Goal: Task Accomplishment & Management: Manage account settings

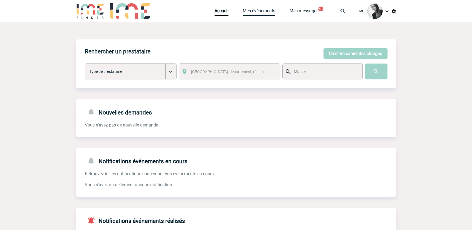
drag, startPoint x: 257, startPoint y: 11, endPoint x: 262, endPoint y: 51, distance: 40.9
click at [257, 12] on link "Mes événements" at bounding box center [259, 12] width 33 height 8
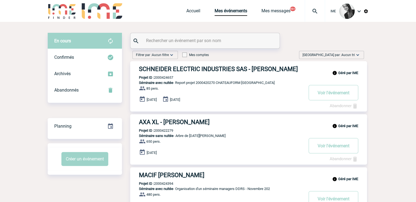
drag, startPoint x: 342, startPoint y: 57, endPoint x: 337, endPoint y: 82, distance: 25.7
click at [342, 57] on span "Trier par : Aucun tri" at bounding box center [328, 54] width 52 height 5
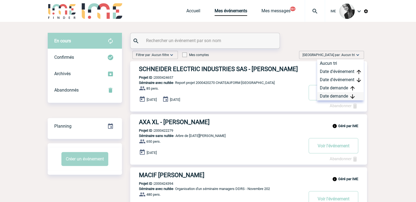
click at [333, 98] on div "Date demande" at bounding box center [340, 96] width 47 height 8
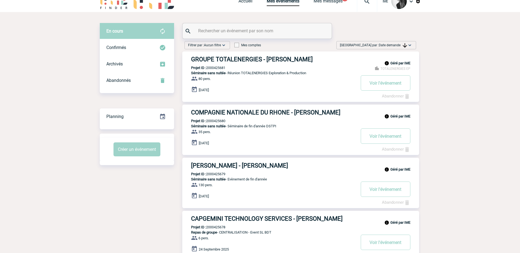
scroll to position [6, 0]
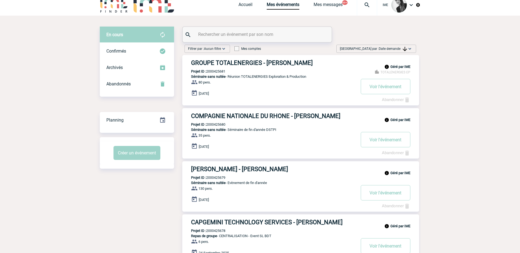
click at [395, 52] on div "Trier par : Date demande Aucun tri Date d'événement Date d'événement Date deman…" at bounding box center [376, 49] width 80 height 8
click at [395, 90] on div "Date demande" at bounding box center [392, 90] width 47 height 8
click at [407, 50] on img at bounding box center [409, 48] width 5 height 5
click at [386, 89] on div "Date demande" at bounding box center [392, 90] width 47 height 8
click at [244, 9] on link "Accueil" at bounding box center [245, 6] width 14 height 8
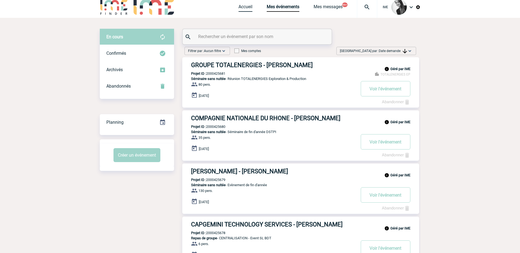
scroll to position [0, 0]
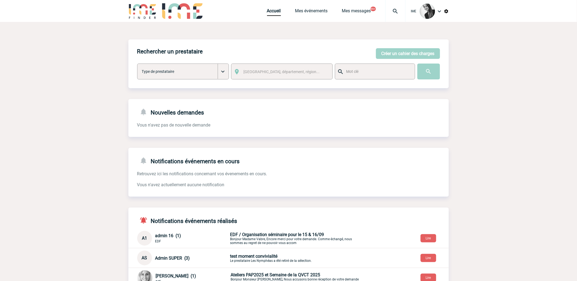
click at [264, 12] on div "IME Accueil Mes événements 99+" at bounding box center [288, 11] width 320 height 23
click at [267, 14] on link "Accueil" at bounding box center [274, 12] width 14 height 8
click at [308, 13] on link "Mes événements" at bounding box center [311, 12] width 33 height 8
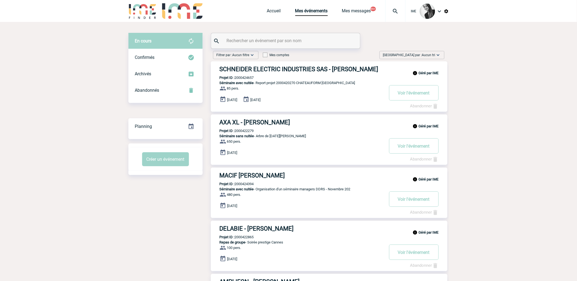
click at [437, 53] on img at bounding box center [437, 54] width 5 height 5
click at [413, 99] on div "Date demande" at bounding box center [421, 96] width 47 height 8
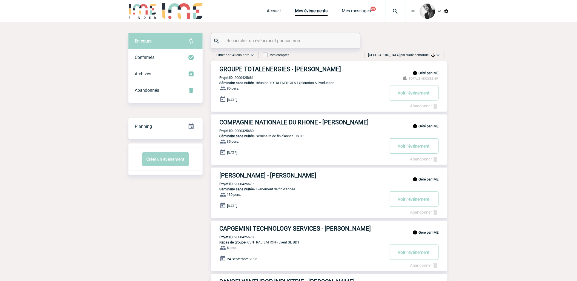
drag, startPoint x: 419, startPoint y: 52, endPoint x: 414, endPoint y: 89, distance: 36.8
click at [419, 53] on span "Trier par : Date demande" at bounding box center [401, 54] width 67 height 5
drag, startPoint x: 410, startPoint y: 97, endPoint x: 443, endPoint y: 104, distance: 33.4
click at [410, 97] on div "Date demande" at bounding box center [421, 96] width 47 height 8
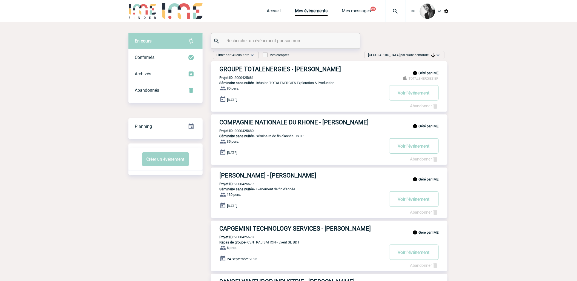
drag, startPoint x: 437, startPoint y: 55, endPoint x: 414, endPoint y: 95, distance: 46.4
click at [437, 55] on img at bounding box center [437, 54] width 5 height 5
click at [410, 96] on div "Date demande" at bounding box center [421, 96] width 47 height 8
click at [430, 55] on span "Date demande" at bounding box center [421, 55] width 28 height 4
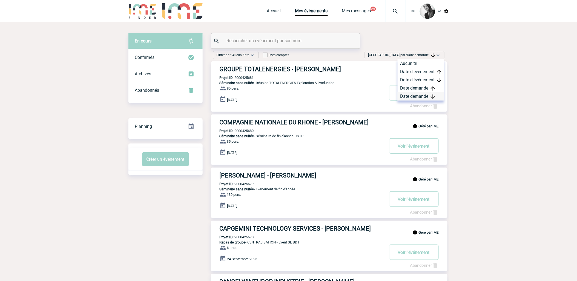
click at [411, 97] on div "Date demande" at bounding box center [421, 96] width 47 height 8
click at [419, 53] on span "Date demande" at bounding box center [421, 55] width 28 height 4
click at [413, 97] on div "Date demande" at bounding box center [421, 96] width 47 height 8
click at [426, 51] on div "Trier par : Date demande Aucun tri Date d'événement Date d'événement Date deman…" at bounding box center [405, 55] width 80 height 8
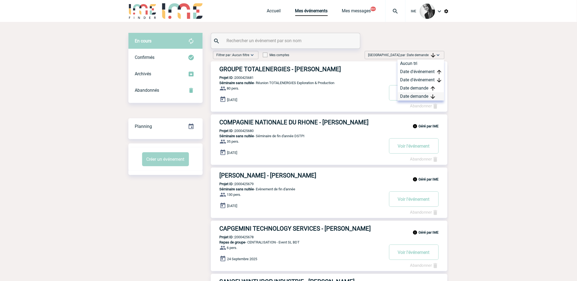
click at [414, 98] on div "Date demande" at bounding box center [421, 96] width 47 height 8
click at [432, 56] on img at bounding box center [433, 55] width 4 height 4
click at [408, 97] on div "Date demande" at bounding box center [421, 96] width 47 height 8
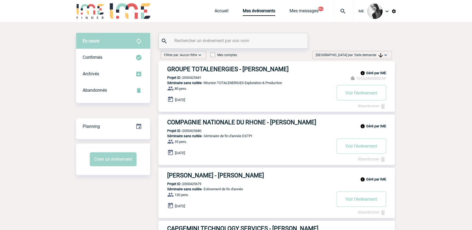
click at [374, 55] on span "Date demande" at bounding box center [369, 55] width 28 height 4
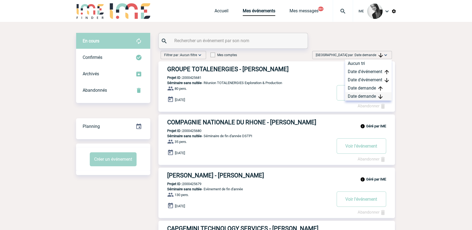
click at [363, 96] on div "Date demande" at bounding box center [368, 96] width 47 height 8
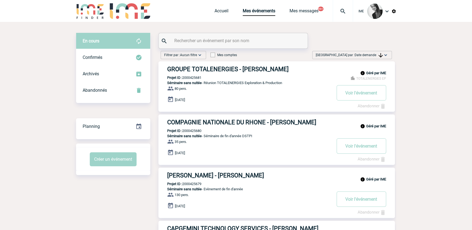
click at [364, 55] on span "Date demande" at bounding box center [369, 55] width 28 height 4
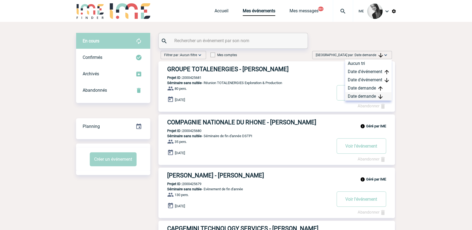
click at [358, 96] on div "Date demande" at bounding box center [368, 96] width 47 height 8
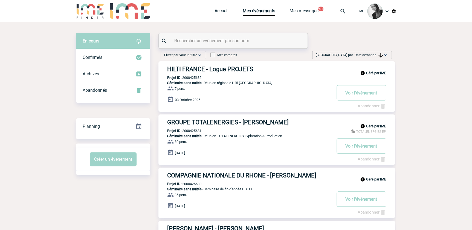
click at [376, 51] on div "Trier par : Date demande Aucun tri Date d'événement Date d'événement Date deman…" at bounding box center [353, 55] width 80 height 8
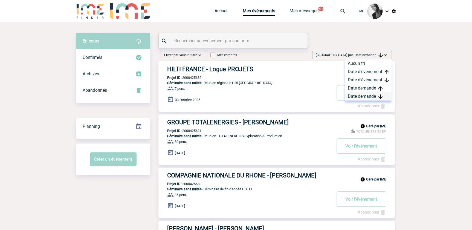
click at [372, 97] on div "Date demande" at bounding box center [368, 96] width 47 height 8
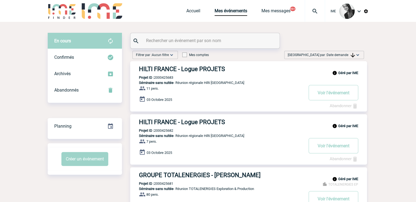
drag, startPoint x: 352, startPoint y: 55, endPoint x: 351, endPoint y: 59, distance: 4.2
click at [352, 55] on img at bounding box center [352, 55] width 4 height 4
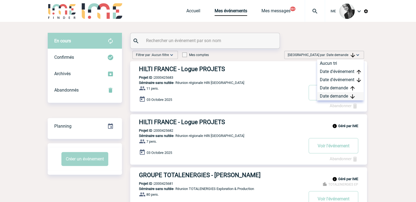
click at [337, 94] on div "Date demande" at bounding box center [340, 96] width 47 height 8
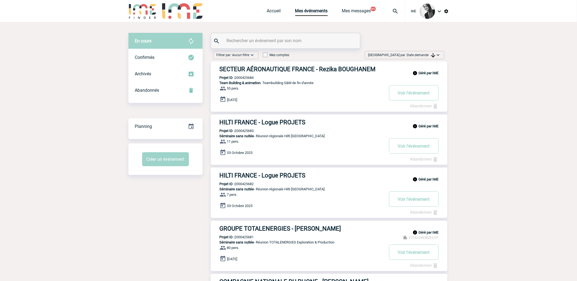
click at [428, 55] on span "Date demande" at bounding box center [421, 55] width 28 height 4
click at [428, 94] on div "Date demande" at bounding box center [421, 96] width 47 height 8
click at [429, 55] on span "Date demande" at bounding box center [421, 55] width 28 height 4
click at [417, 99] on div "Date demande" at bounding box center [421, 96] width 47 height 8
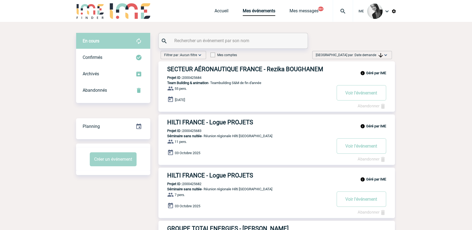
drag, startPoint x: 369, startPoint y: 54, endPoint x: 361, endPoint y: 82, distance: 29.3
click at [369, 55] on span "Date demande" at bounding box center [369, 55] width 28 height 4
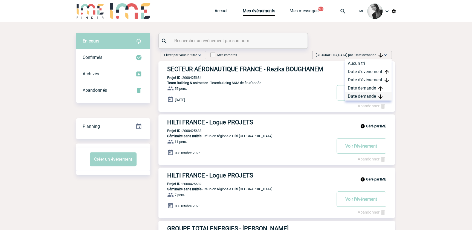
click at [359, 93] on div "Date demande" at bounding box center [368, 96] width 47 height 8
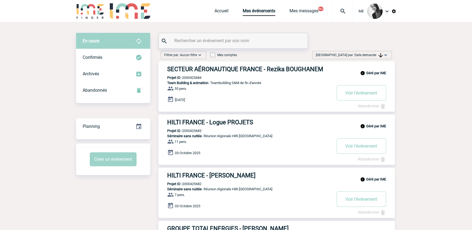
click at [370, 55] on span "Date demande" at bounding box center [369, 55] width 28 height 4
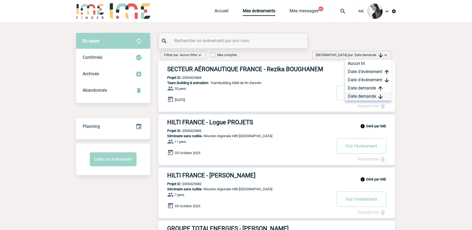
click at [366, 97] on div "Date demande" at bounding box center [368, 96] width 47 height 8
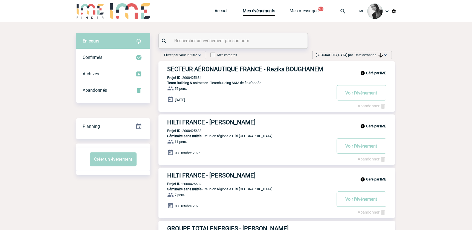
click at [363, 57] on span "Date demande" at bounding box center [369, 55] width 28 height 4
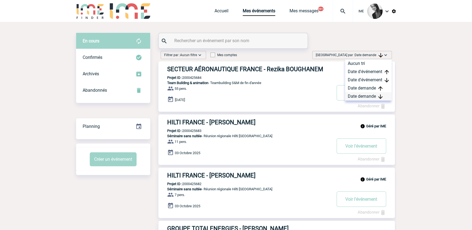
drag, startPoint x: 361, startPoint y: 94, endPoint x: 359, endPoint y: 99, distance: 4.9
click at [361, 94] on div "Date demande" at bounding box center [368, 96] width 47 height 8
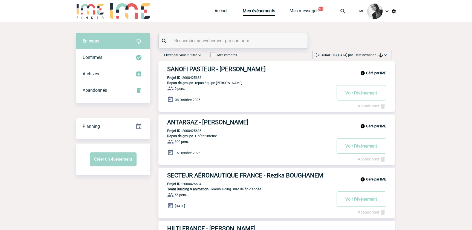
click at [378, 53] on span "Date demande" at bounding box center [369, 55] width 28 height 4
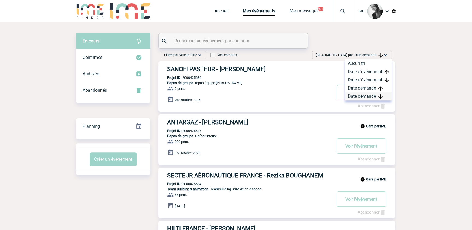
click at [368, 95] on div "Date demande" at bounding box center [368, 96] width 47 height 8
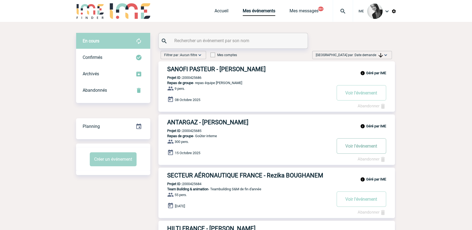
click at [355, 145] on button "Voir l'événement" at bounding box center [362, 145] width 50 height 15
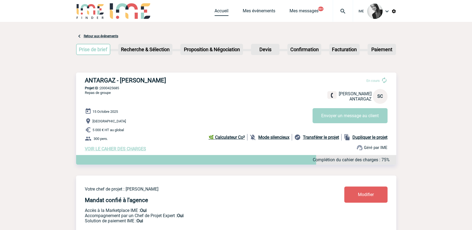
click at [224, 12] on link "Accueil" at bounding box center [222, 12] width 14 height 8
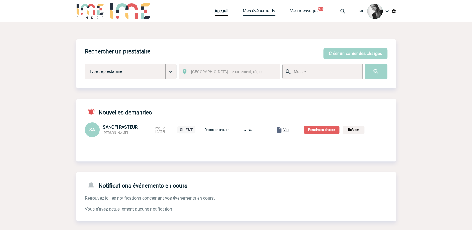
click at [265, 11] on link "Mes événements" at bounding box center [259, 12] width 33 height 8
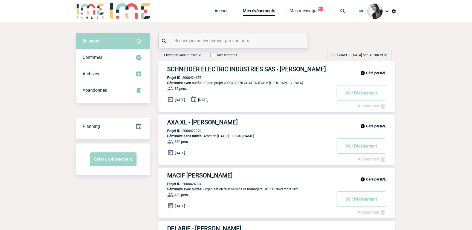
click at [372, 51] on div "Trier par : Aucun tri Aucun tri Date d'événement Date d'événement Date demande …" at bounding box center [359, 55] width 65 height 8
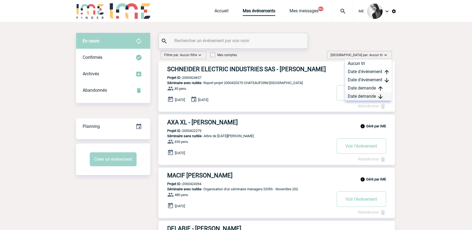
click at [371, 98] on div "Date demande" at bounding box center [368, 96] width 47 height 8
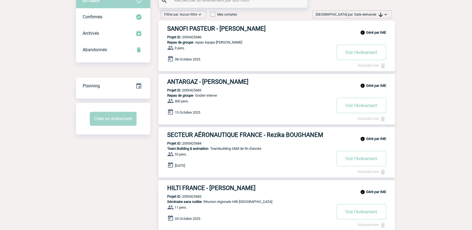
scroll to position [40, 0]
click at [362, 103] on button "Voir l'événement" at bounding box center [362, 105] width 50 height 15
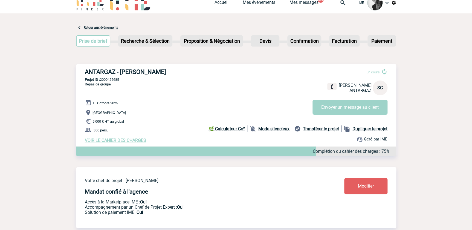
scroll to position [7, 0]
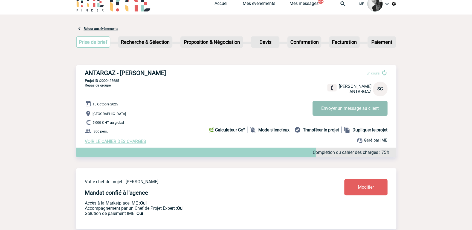
click at [349, 104] on button "Envoyer un message au client" at bounding box center [350, 108] width 75 height 15
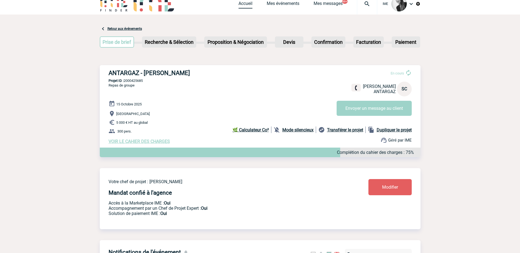
click at [245, 5] on link "Accueil" at bounding box center [245, 5] width 14 height 8
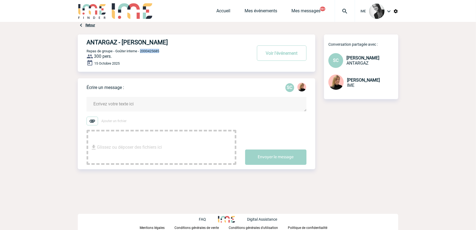
drag, startPoint x: 142, startPoint y: 52, endPoint x: 163, endPoint y: 51, distance: 21.1
click at [163, 51] on p "Repas de groupe - Goûter interne - 2000425685" at bounding box center [169, 51] width 164 height 4
drag, startPoint x: 362, startPoint y: 123, endPoint x: 296, endPoint y: 145, distance: 68.9
click at [362, 123] on div "ANTARGAZ - [PERSON_NAME] Voir l'événement Repas de groupe - Goûter interne - 20…" at bounding box center [238, 109] width 320 height 148
click at [257, 12] on link "Mes événements" at bounding box center [261, 12] width 33 height 8
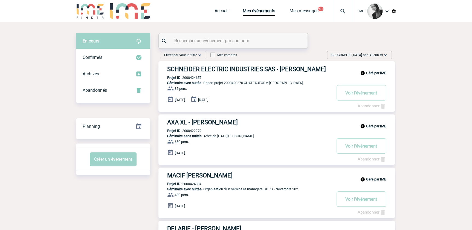
click at [381, 52] on div "Trier par : Aucun tri Aucun tri Date d'événement Date d'événement Date demande …" at bounding box center [359, 55] width 65 height 8
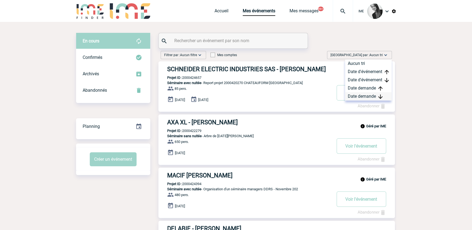
click at [376, 98] on div "Date demande" at bounding box center [368, 96] width 47 height 8
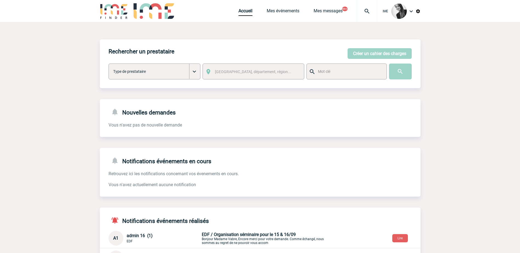
click at [285, 8] on div "Accueil Mes événements Mes messages 99+ Projet, client Projet, client" at bounding box center [307, 11] width 139 height 22
click at [273, 12] on link "Mes événements" at bounding box center [283, 12] width 33 height 8
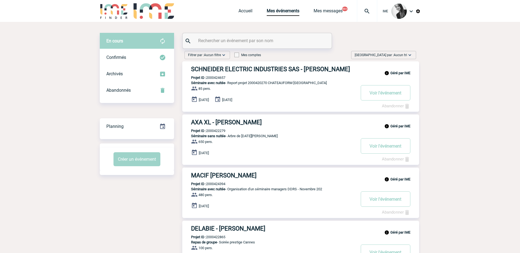
click at [393, 57] on span "[GEOGRAPHIC_DATA] par : Aucun tri" at bounding box center [380, 54] width 52 height 5
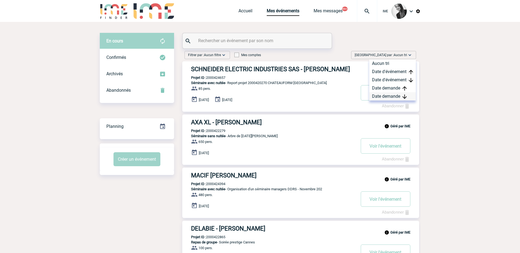
click at [393, 95] on div "Date demande" at bounding box center [392, 96] width 47 height 8
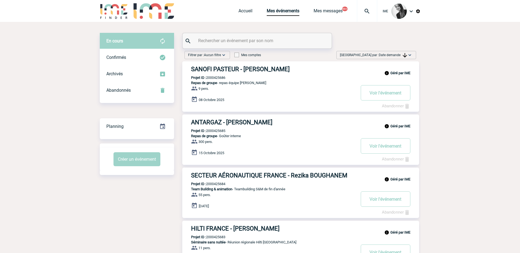
click at [397, 54] on span "Date demande" at bounding box center [393, 55] width 28 height 4
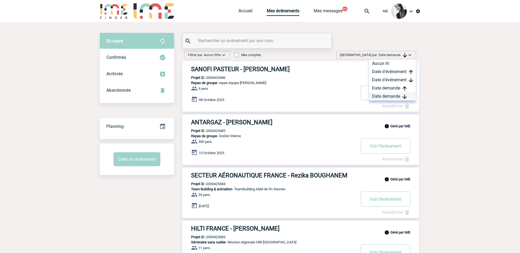
click at [393, 97] on div "Date demande" at bounding box center [392, 96] width 47 height 8
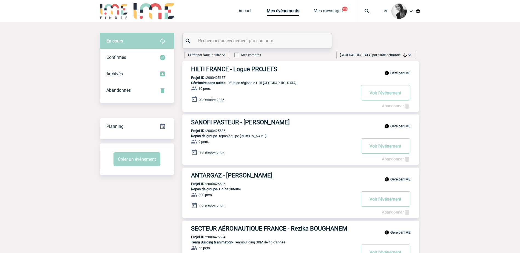
drag, startPoint x: 395, startPoint y: 54, endPoint x: 396, endPoint y: 61, distance: 6.7
click at [395, 54] on span "Date demande" at bounding box center [393, 55] width 28 height 4
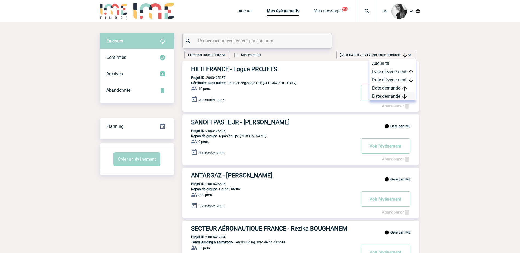
click at [387, 96] on div "Date demande" at bounding box center [392, 96] width 47 height 8
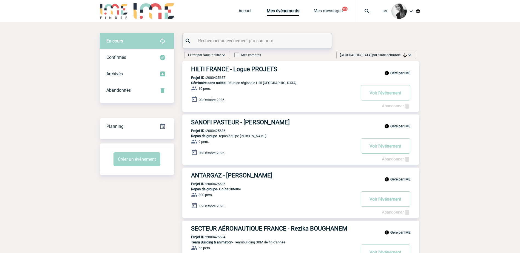
click at [400, 54] on span "Date demande" at bounding box center [393, 55] width 28 height 4
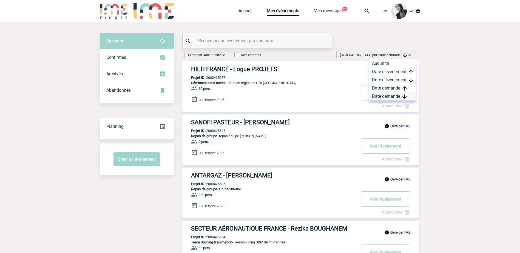
click at [383, 97] on div "Date demande" at bounding box center [392, 96] width 47 height 8
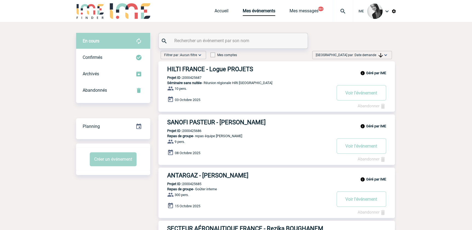
click at [386, 55] on img at bounding box center [385, 54] width 5 height 5
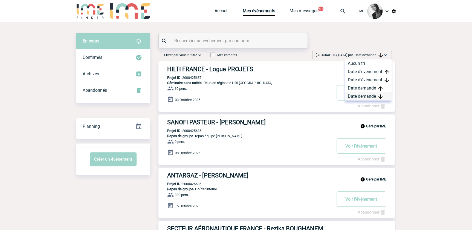
click at [364, 96] on div "Date demande" at bounding box center [368, 96] width 47 height 8
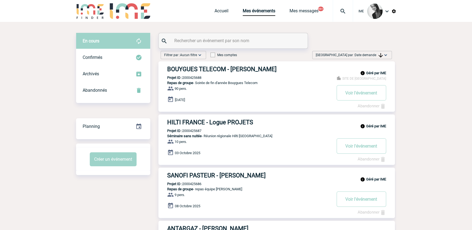
click at [364, 55] on span "Date demande" at bounding box center [369, 55] width 28 height 4
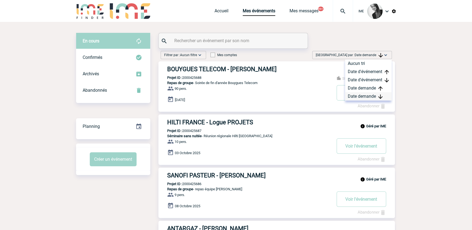
click at [359, 97] on div "Date demande" at bounding box center [368, 96] width 47 height 8
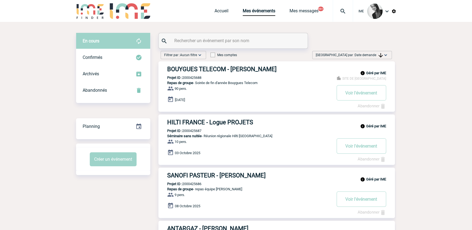
click at [378, 54] on span "Date demande" at bounding box center [369, 55] width 28 height 4
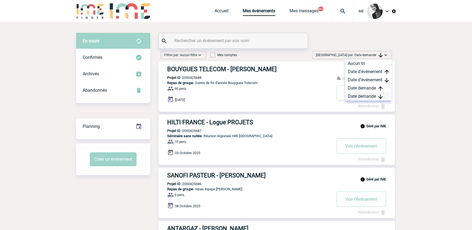
click at [372, 96] on div "Date demande" at bounding box center [368, 96] width 47 height 8
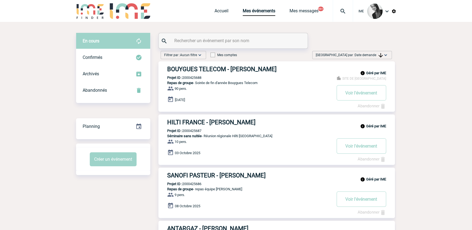
click at [375, 53] on span "[GEOGRAPHIC_DATA] par : Date demande" at bounding box center [349, 54] width 67 height 5
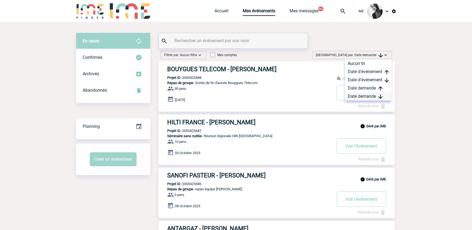
click at [366, 96] on div "Date demande" at bounding box center [368, 96] width 47 height 8
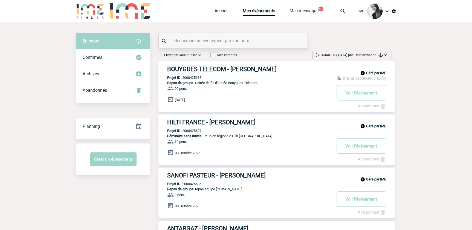
drag, startPoint x: 380, startPoint y: 55, endPoint x: 377, endPoint y: 75, distance: 20.7
click at [380, 55] on img at bounding box center [381, 55] width 4 height 4
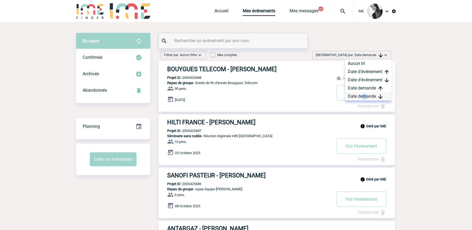
drag, startPoint x: 366, startPoint y: 96, endPoint x: 360, endPoint y: 96, distance: 5.8
click at [361, 96] on div "Date demande" at bounding box center [368, 96] width 47 height 8
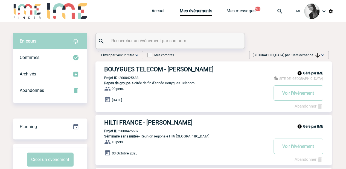
click at [320, 57] on img at bounding box center [322, 54] width 5 height 5
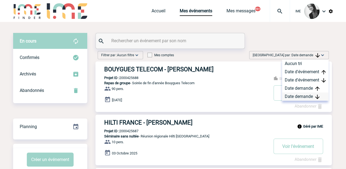
click at [306, 95] on div "Date demande" at bounding box center [305, 96] width 47 height 8
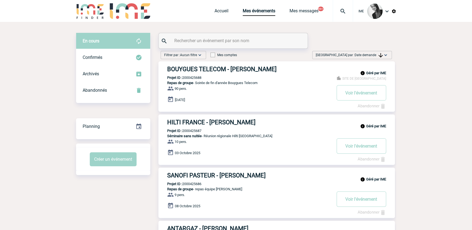
click at [382, 58] on div "[GEOGRAPHIC_DATA] par : Date demande Aucun tri Date d'événement Date d'événemen…" at bounding box center [353, 55] width 80 height 8
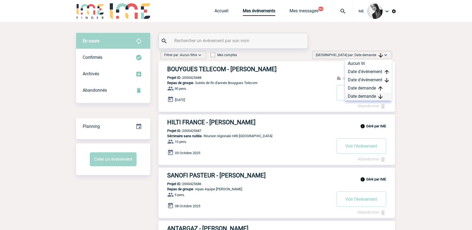
click at [368, 97] on div "Date demande" at bounding box center [368, 96] width 47 height 8
